Goal: Book appointment/travel/reservation

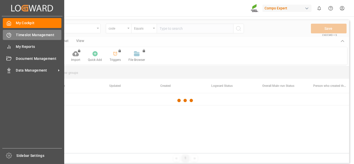
click at [11, 36] on icon at bounding box center [8, 35] width 5 height 5
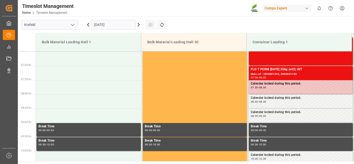
scroll to position [196, 0]
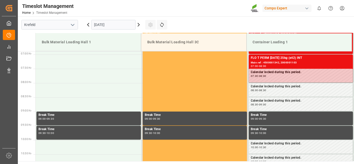
click at [102, 18] on div "[DATE]" at bounding box center [114, 24] width 64 height 17
click at [105, 21] on input "[DATE]" at bounding box center [113, 25] width 44 height 10
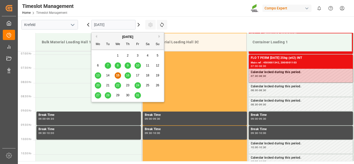
click at [107, 86] on span "21" at bounding box center [107, 86] width 3 height 4
